Goal: Navigation & Orientation: Understand site structure

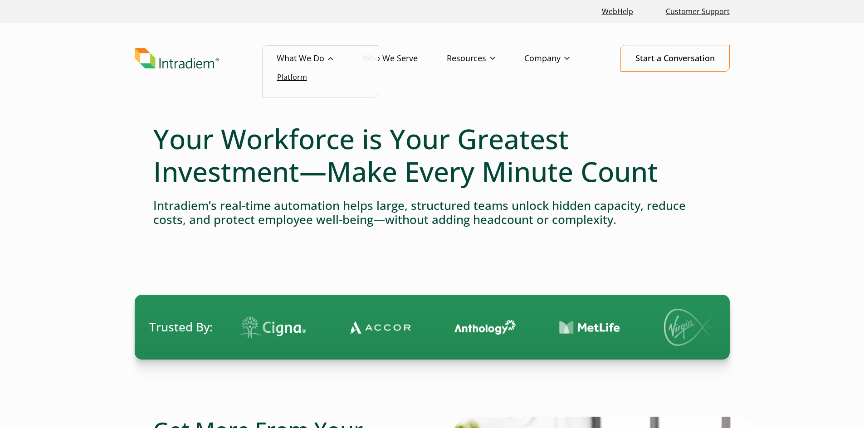
click at [293, 80] on link "Platform" at bounding box center [292, 77] width 30 height 10
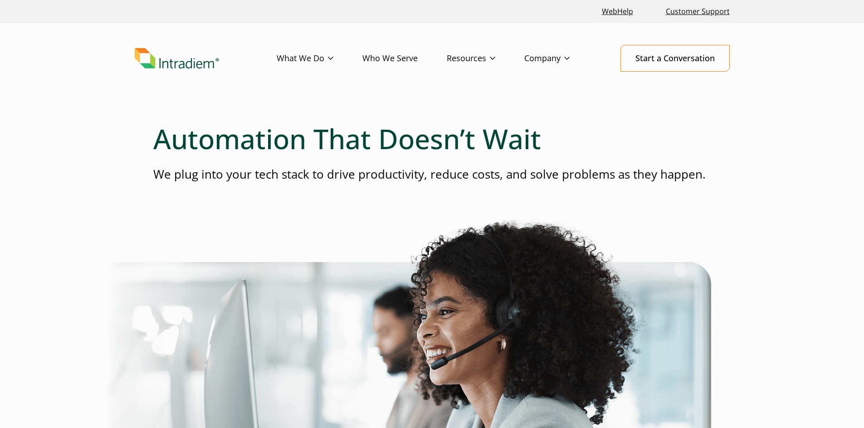
click at [387, 58] on link "Who We Serve" at bounding box center [404, 58] width 84 height 26
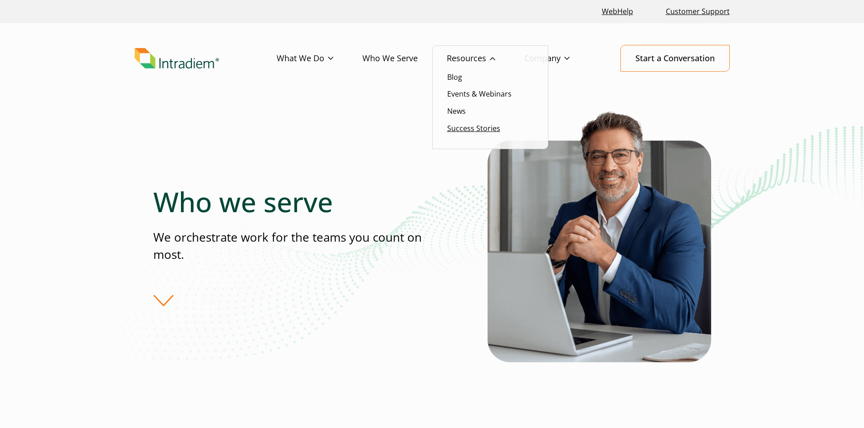
click at [463, 129] on link "Success Stories" at bounding box center [473, 128] width 53 height 10
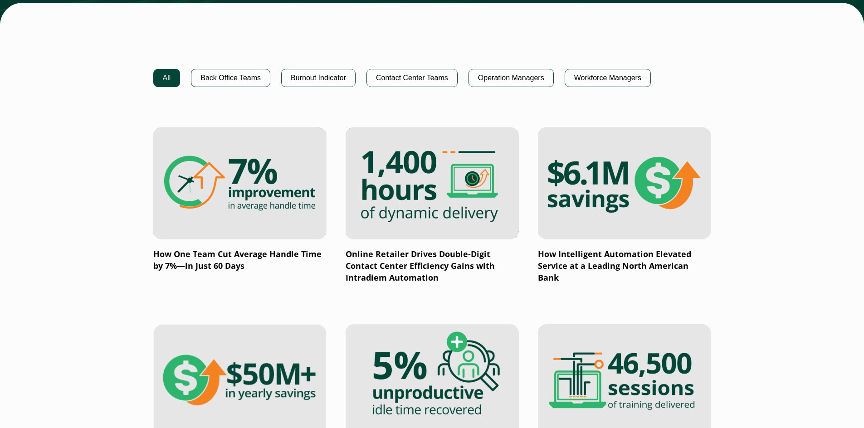
scroll to position [454, 0]
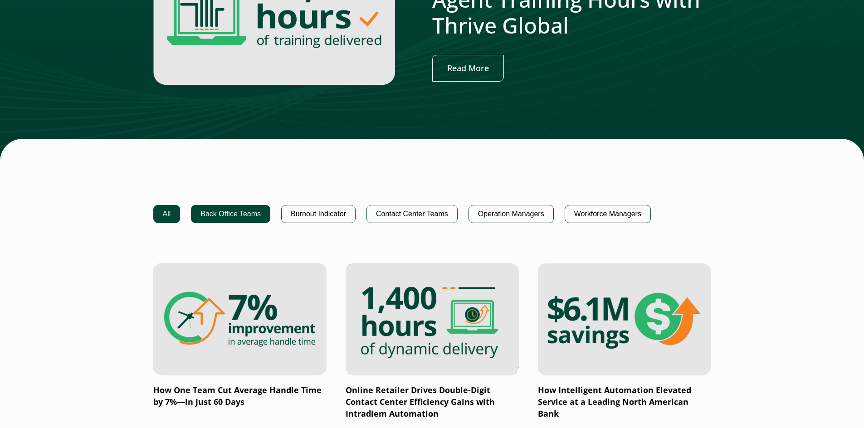
click at [233, 215] on button "Back Office Teams" at bounding box center [230, 214] width 79 height 18
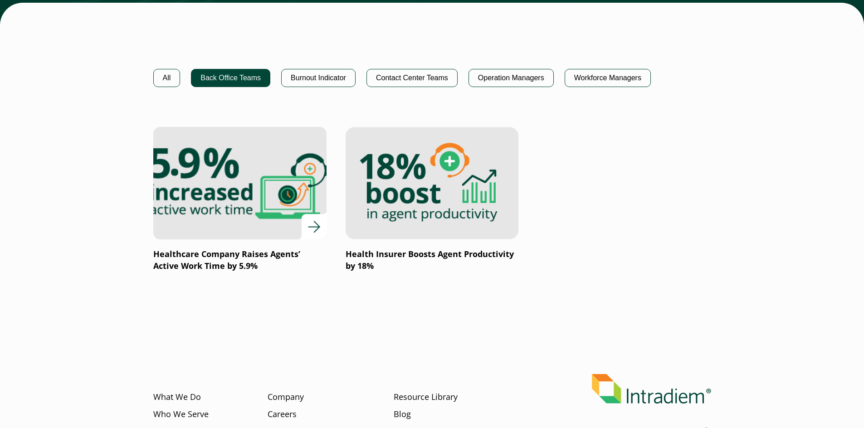
scroll to position [544, 0]
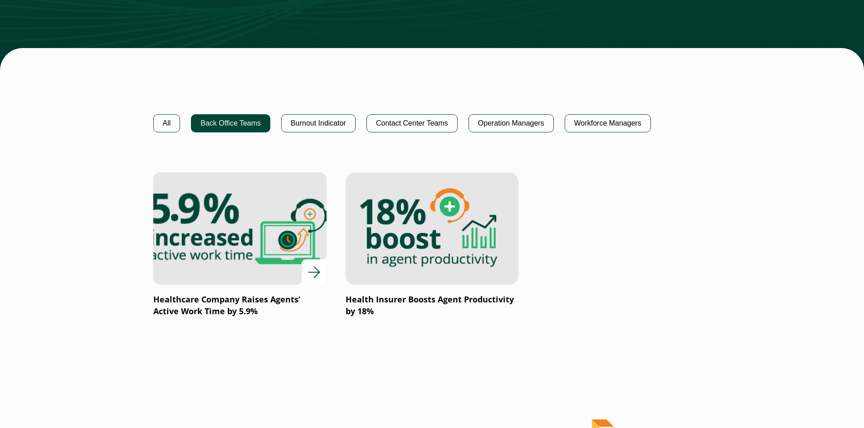
click at [313, 279] on div at bounding box center [239, 228] width 173 height 113
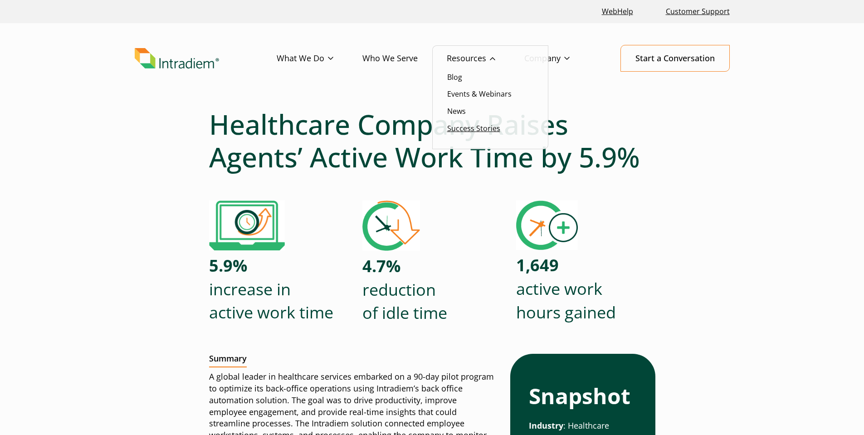
click at [467, 129] on link "Success Stories" at bounding box center [473, 128] width 53 height 10
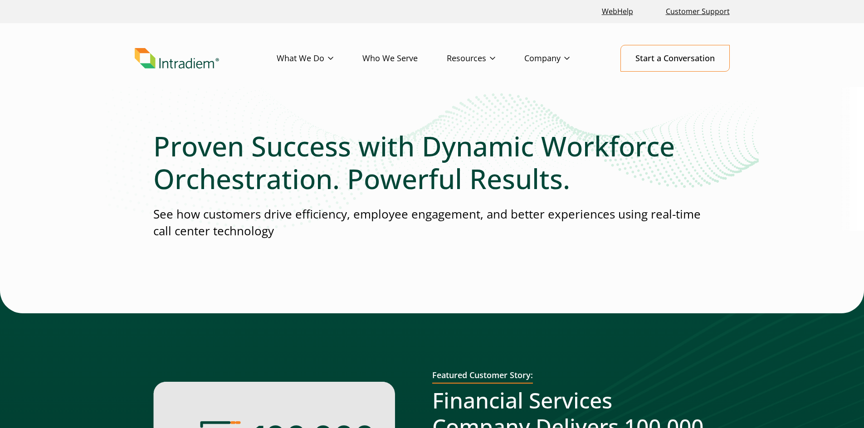
click at [402, 59] on link "Who We Serve" at bounding box center [404, 58] width 84 height 26
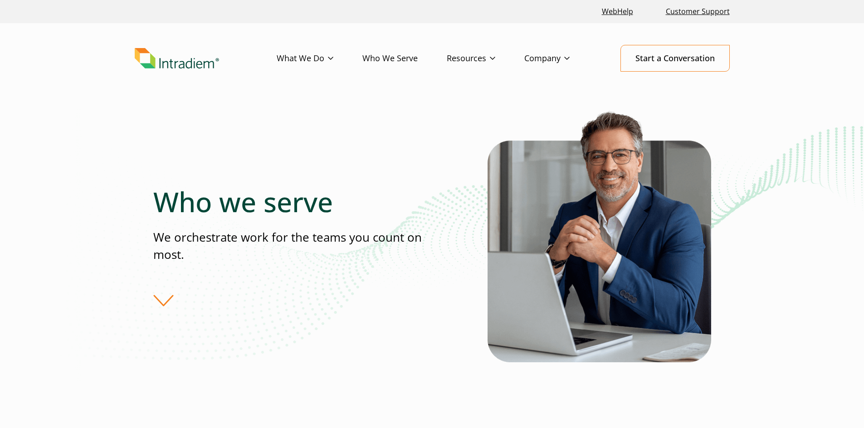
click at [199, 62] on img "Link to homepage of Intradiem" at bounding box center [177, 58] width 84 height 21
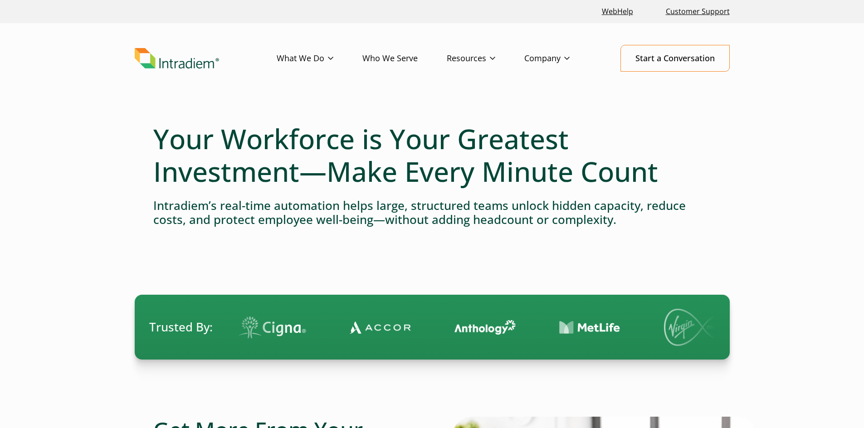
click at [161, 64] on img "Link to homepage of Intradiem" at bounding box center [177, 58] width 84 height 21
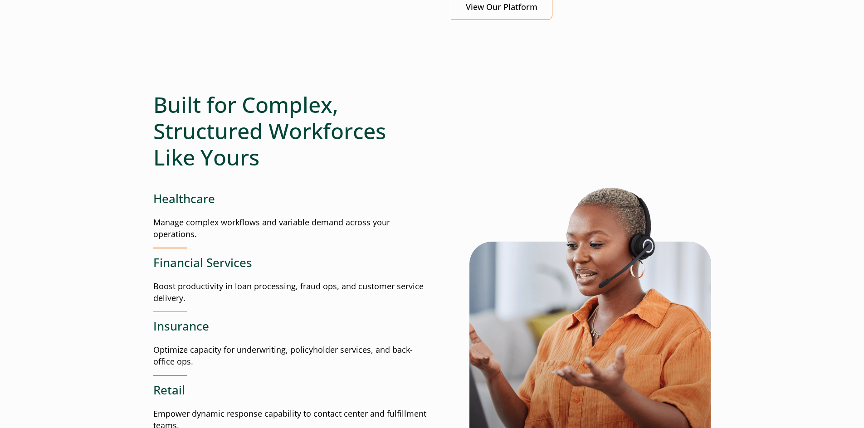
scroll to position [862, 0]
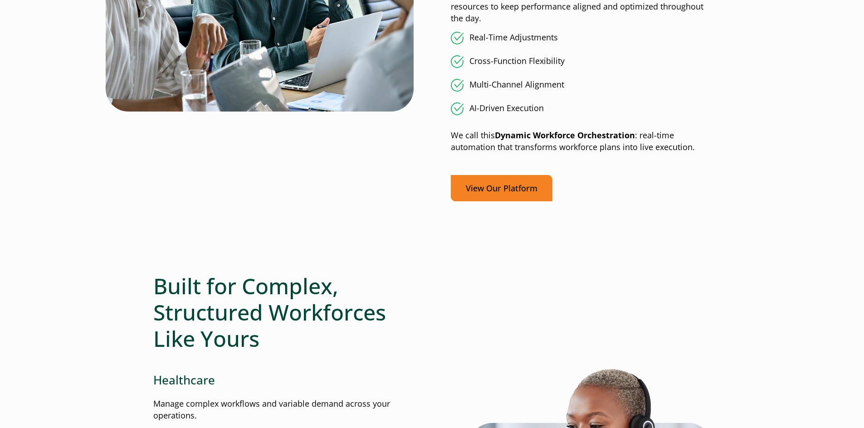
click at [482, 190] on link "View Our Platform" at bounding box center [502, 188] width 102 height 27
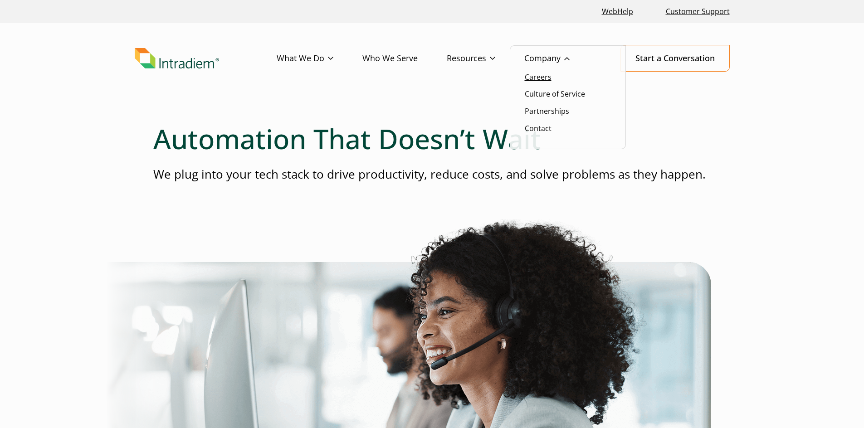
click at [540, 78] on link "Careers" at bounding box center [538, 77] width 27 height 10
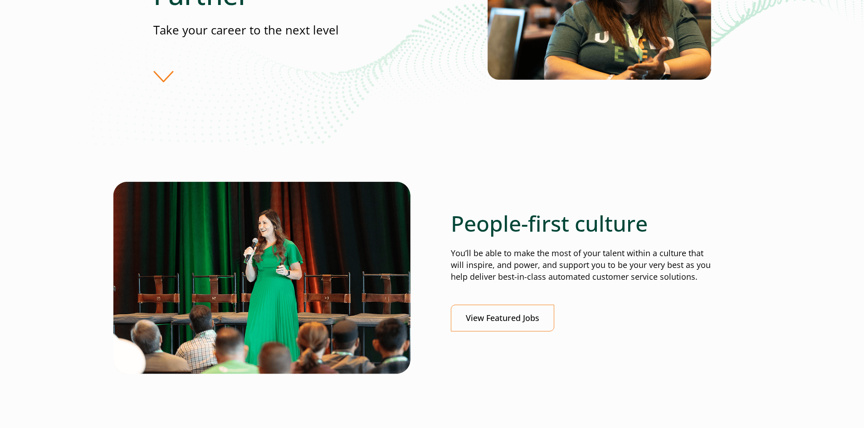
scroll to position [363, 0]
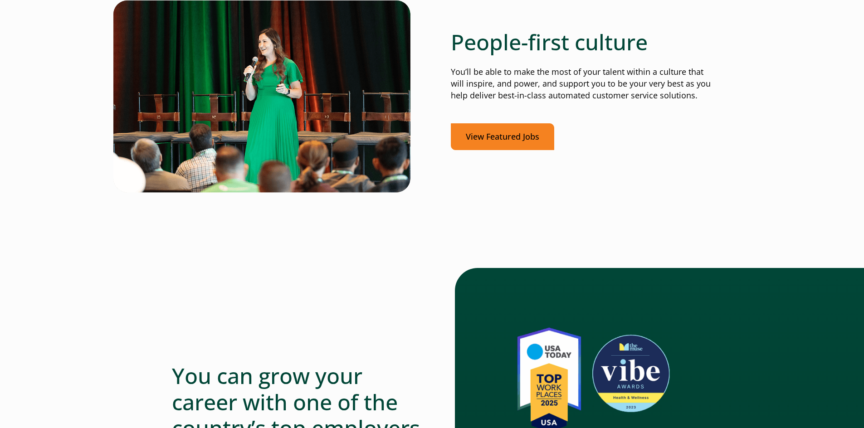
click at [510, 136] on link "View Featured Jobs" at bounding box center [502, 136] width 103 height 27
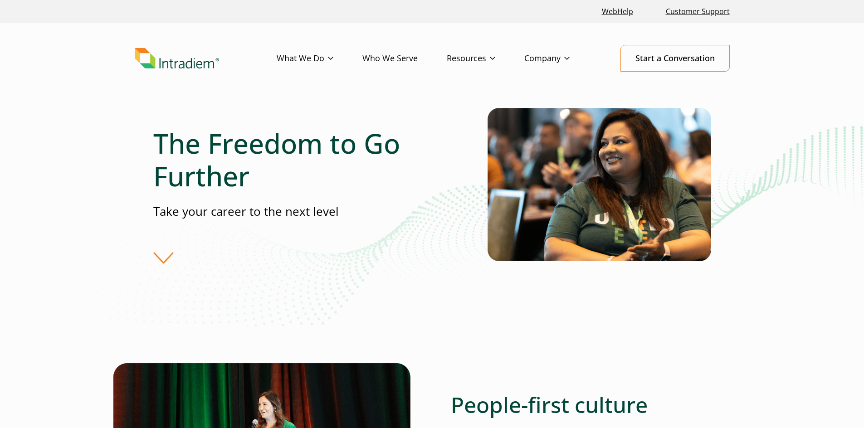
click at [399, 61] on link "Who We Serve" at bounding box center [404, 58] width 84 height 26
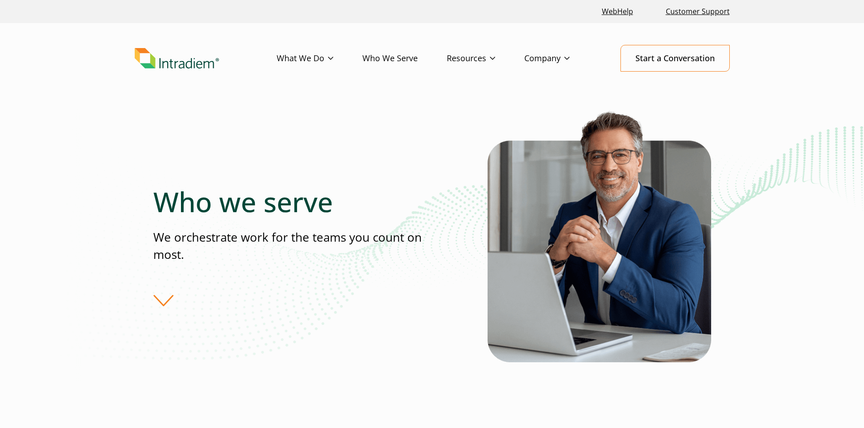
click at [383, 60] on link "Who We Serve" at bounding box center [404, 58] width 84 height 26
click at [316, 57] on link "What We Do" at bounding box center [320, 58] width 86 height 26
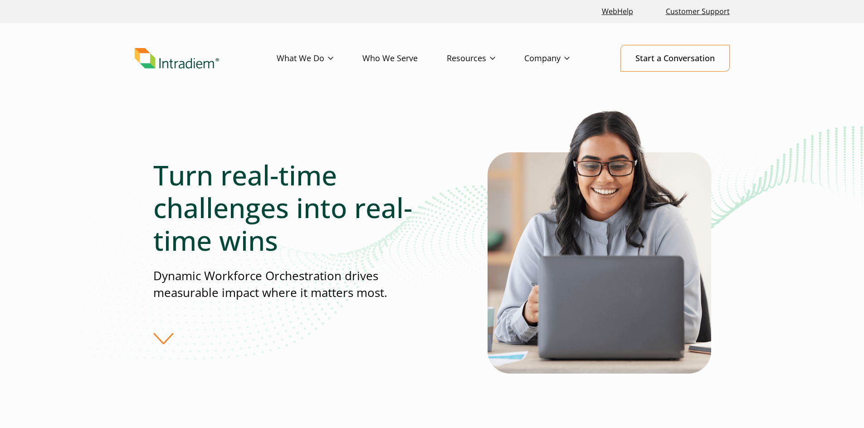
click at [167, 64] on img "Link to homepage of Intradiem" at bounding box center [177, 58] width 84 height 21
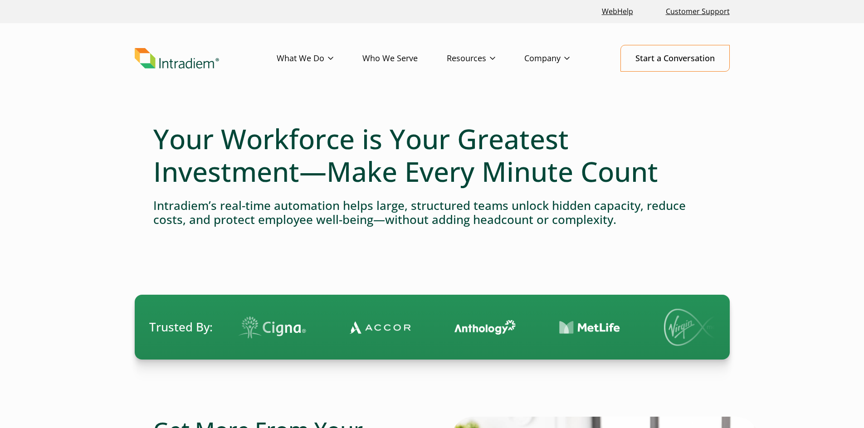
click at [139, 56] on img "Link to homepage of Intradiem" at bounding box center [177, 58] width 84 height 21
click at [622, 10] on link "WebHelp" at bounding box center [617, 12] width 39 height 20
